Goal: Information Seeking & Learning: Learn about a topic

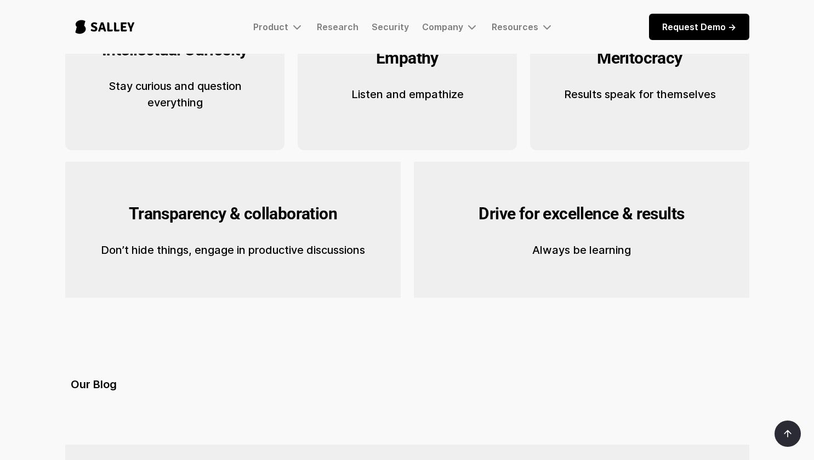
scroll to position [402, 0]
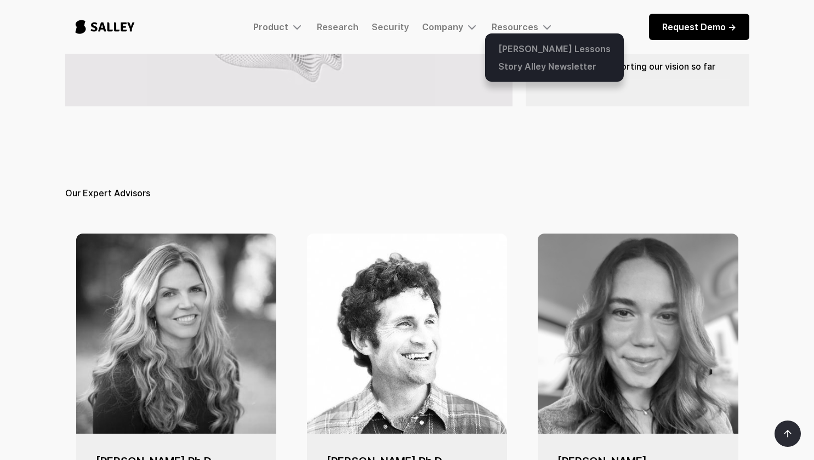
click at [511, 38] on div at bounding box center [554, 57] width 139 height 48
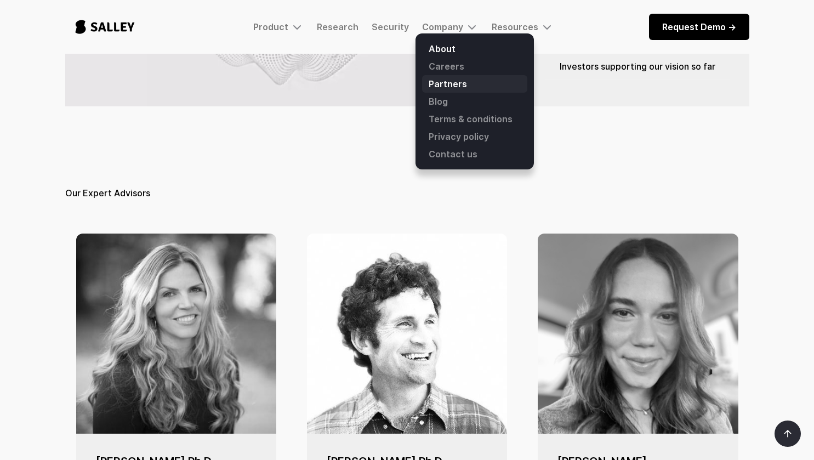
click at [461, 78] on link "Partners" at bounding box center [474, 84] width 105 height 18
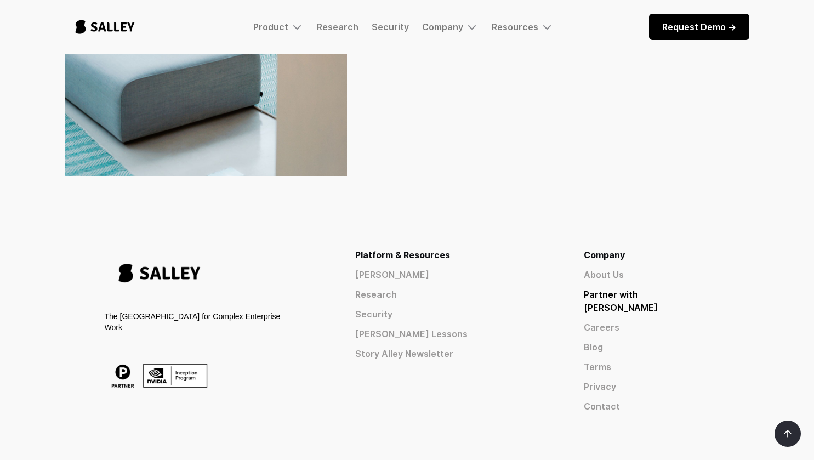
scroll to position [335, 0]
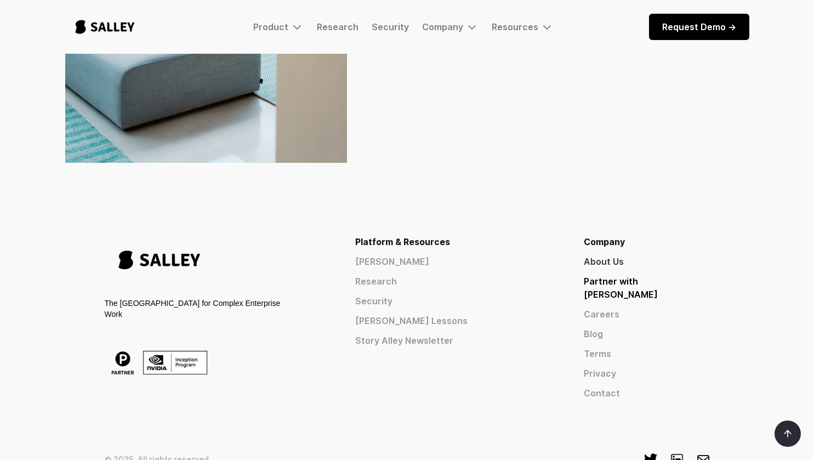
click at [642, 264] on link "About Us" at bounding box center [647, 261] width 126 height 13
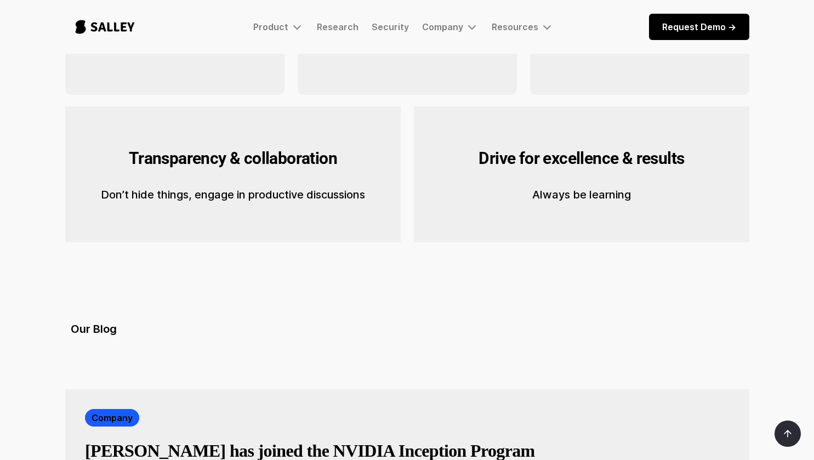
scroll to position [1825, 0]
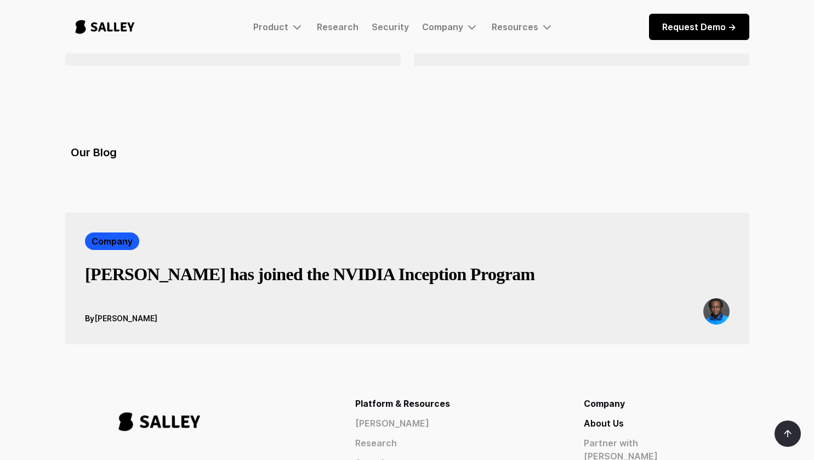
click at [663, 436] on link "Partner with [PERSON_NAME]" at bounding box center [647, 449] width 126 height 26
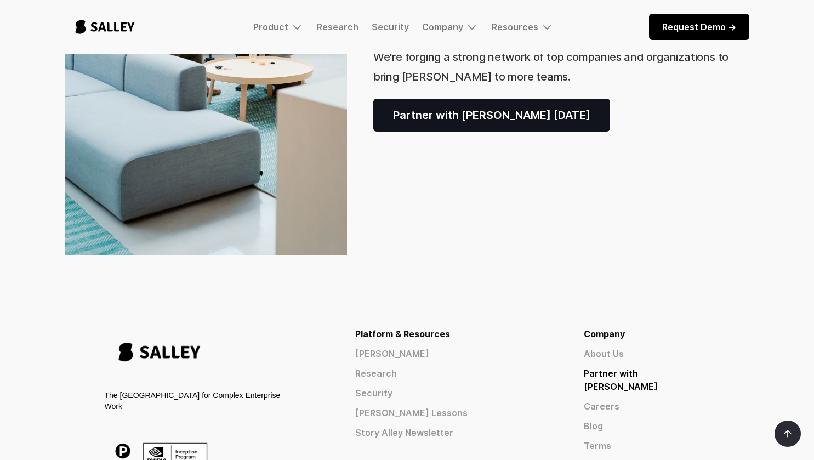
scroll to position [246, 0]
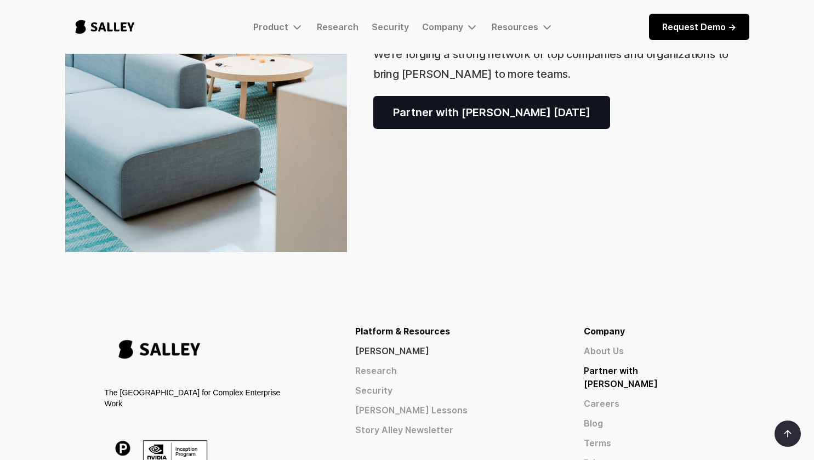
click at [484, 356] on link "[PERSON_NAME]" at bounding box center [449, 350] width 189 height 13
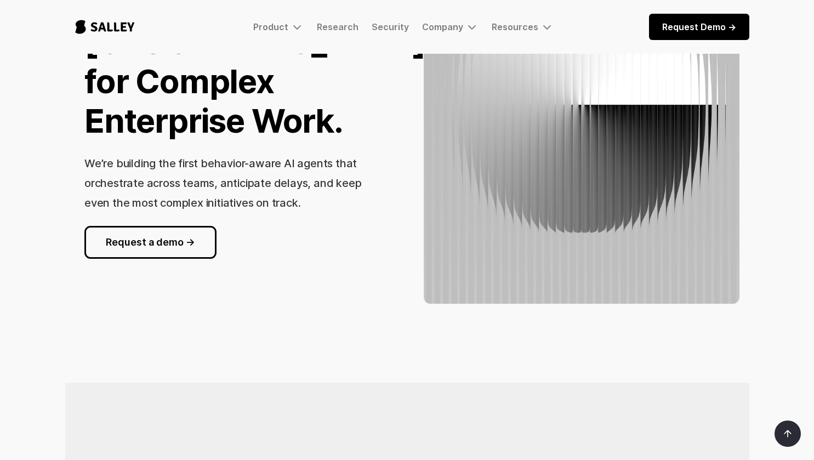
scroll to position [31, 0]
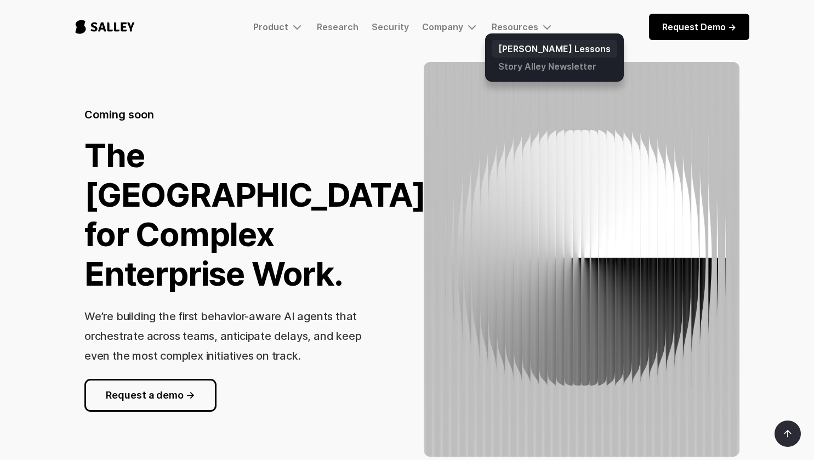
click at [503, 49] on link "[PERSON_NAME] Lessons" at bounding box center [554, 49] width 125 height 18
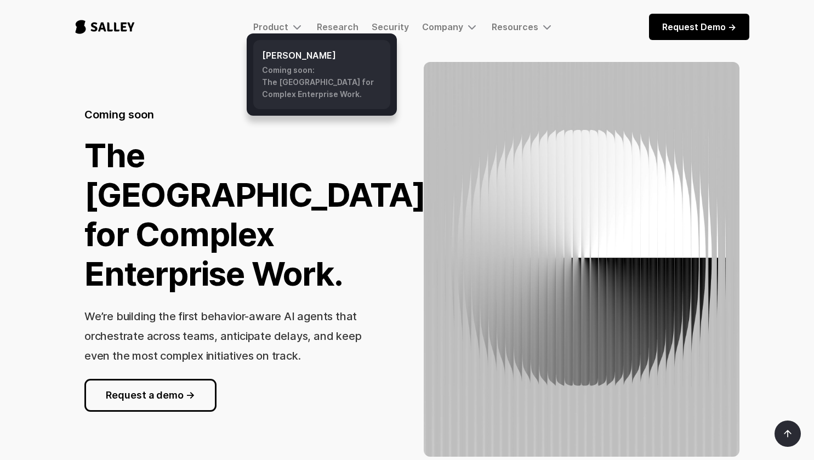
click at [282, 61] on h6 "[PERSON_NAME]" at bounding box center [321, 55] width 119 height 13
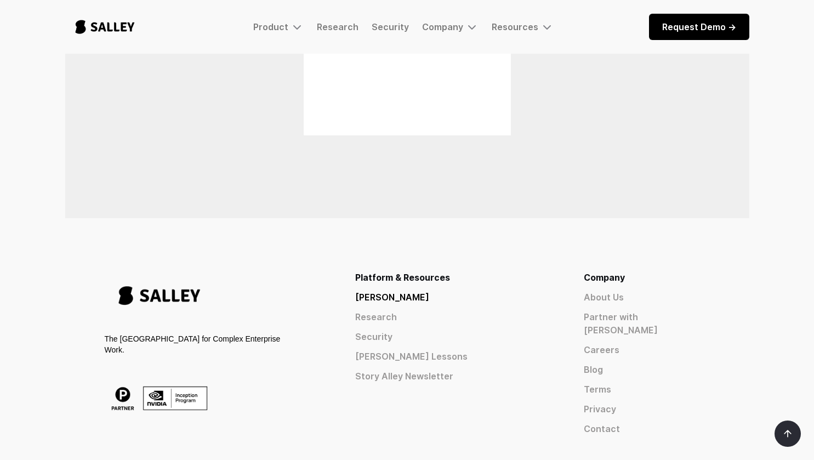
scroll to position [802, 0]
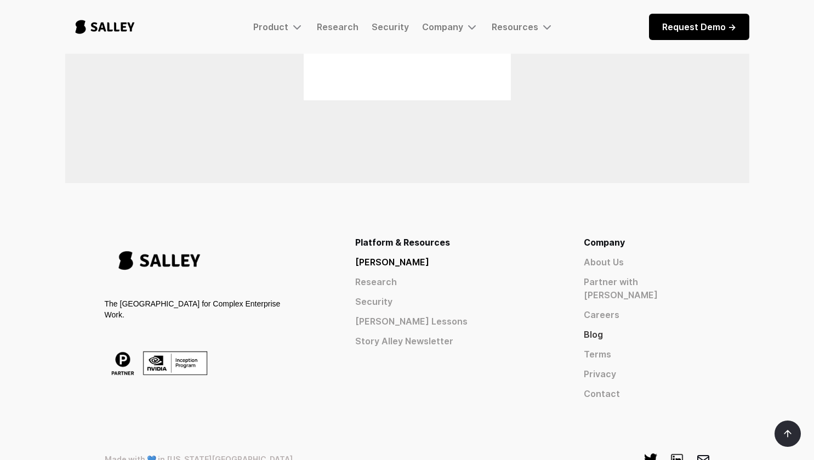
click at [641, 328] on link "Blog" at bounding box center [647, 334] width 126 height 13
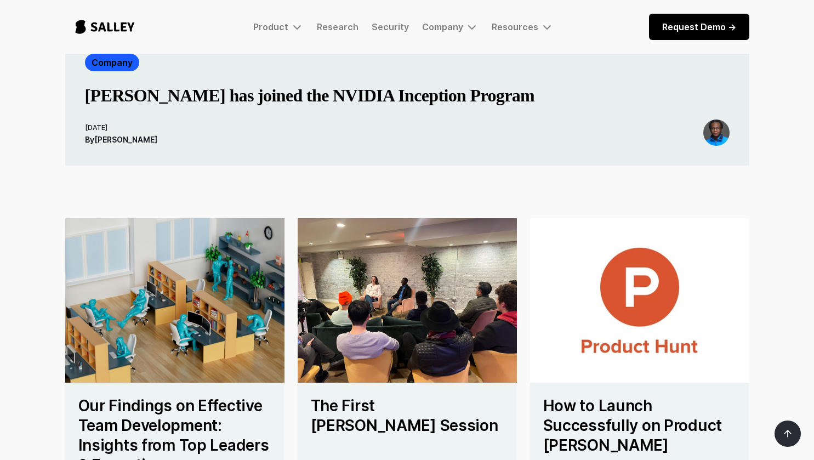
scroll to position [435, 0]
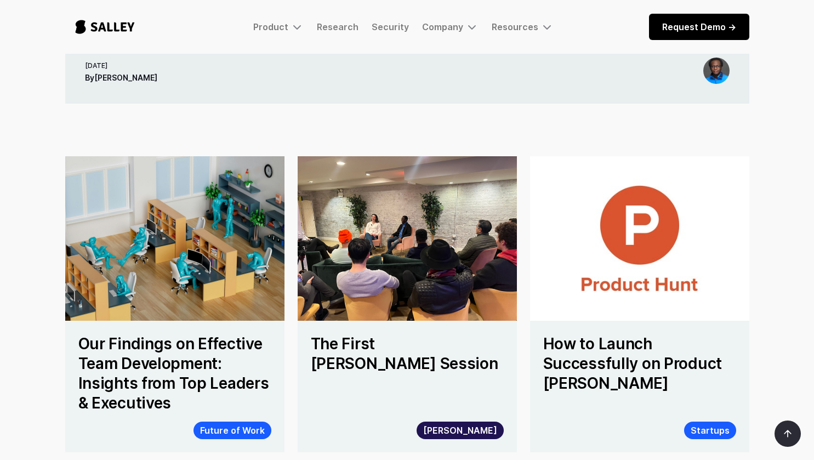
click at [423, 338] on h4 "The First [PERSON_NAME] Session" at bounding box center [407, 353] width 193 height 39
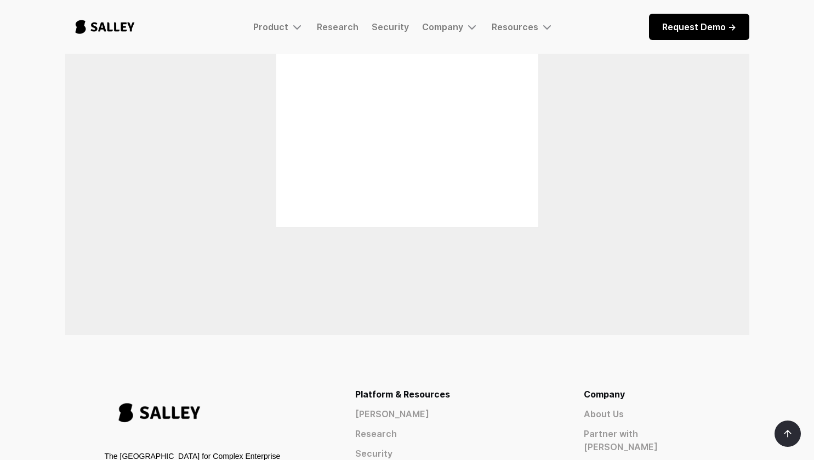
scroll to position [3496, 0]
